Goal: Information Seeking & Learning: Learn about a topic

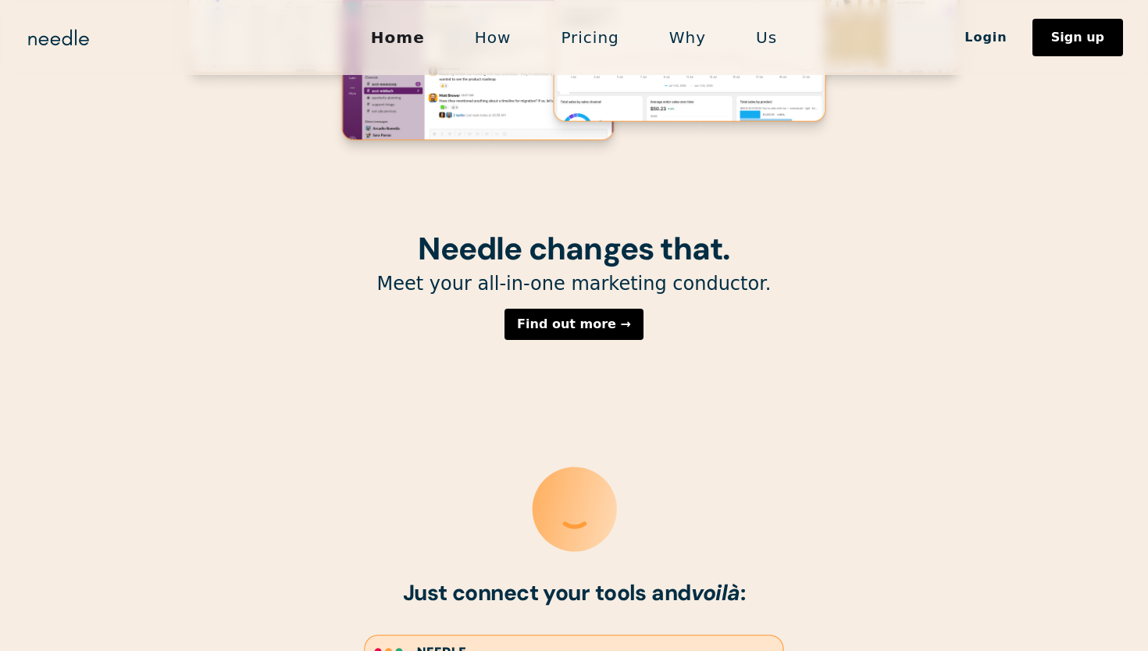
scroll to position [41, 0]
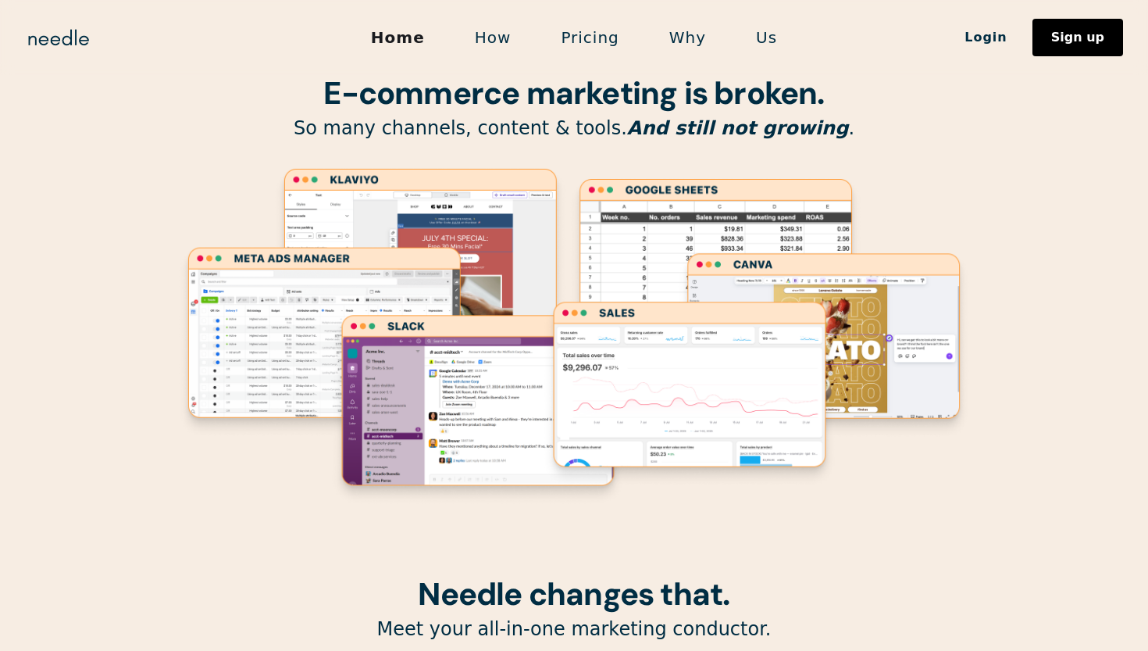
click at [495, 42] on link "How" at bounding box center [493, 37] width 87 height 33
